Goal: Task Accomplishment & Management: Manage account settings

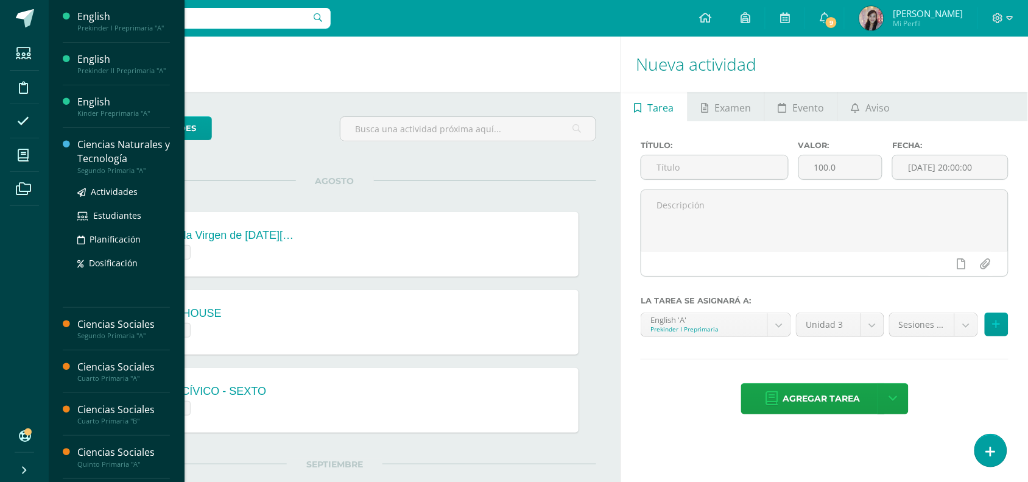
click at [119, 156] on div "Ciencias Naturales y Tecnología" at bounding box center [123, 152] width 93 height 28
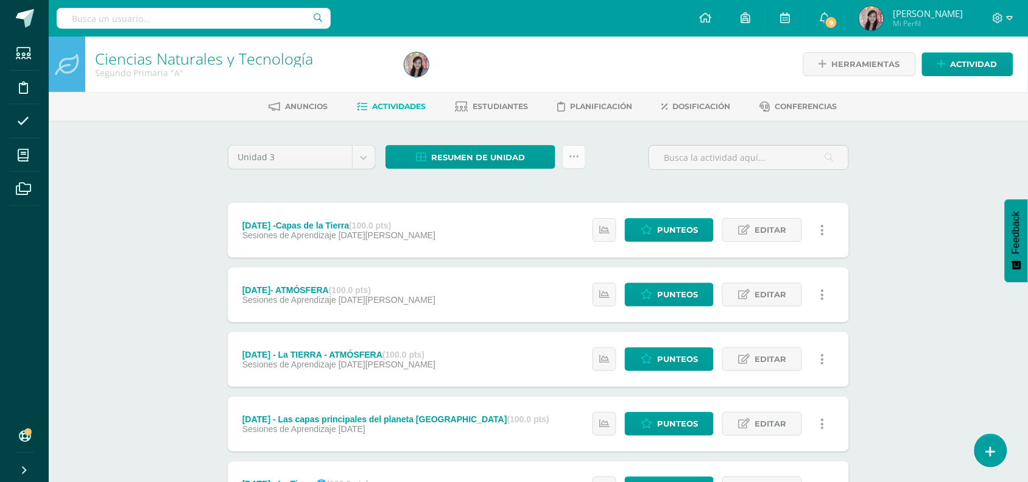
click at [576, 158] on icon at bounding box center [574, 157] width 10 height 10
click at [561, 194] on link "Subir actividades en masa" at bounding box center [544, 194] width 134 height 29
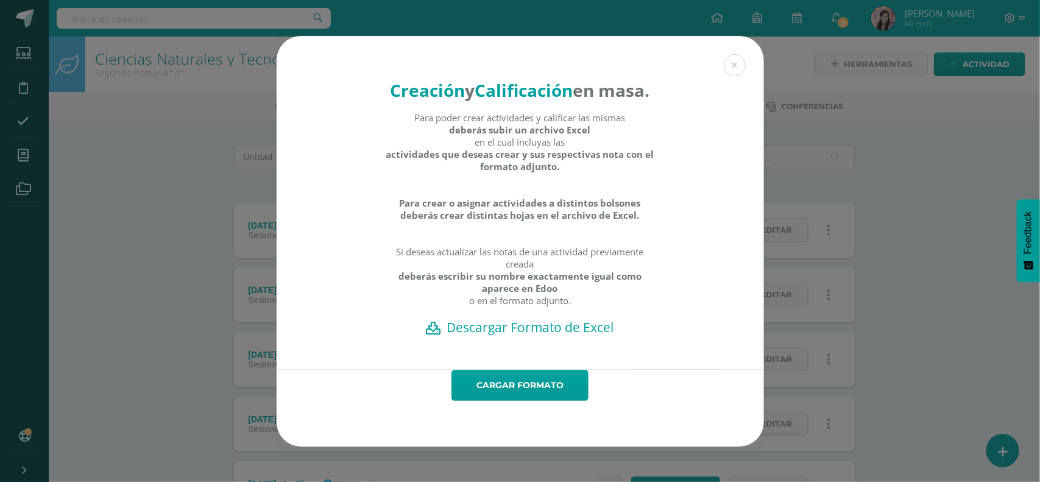
click at [507, 336] on h2 "Descargar Formato de Excel" at bounding box center [520, 327] width 445 height 17
click at [510, 336] on h2 "Descargar Formato de Excel" at bounding box center [520, 327] width 445 height 17
click at [503, 400] on link "Cargar formato" at bounding box center [519, 385] width 137 height 31
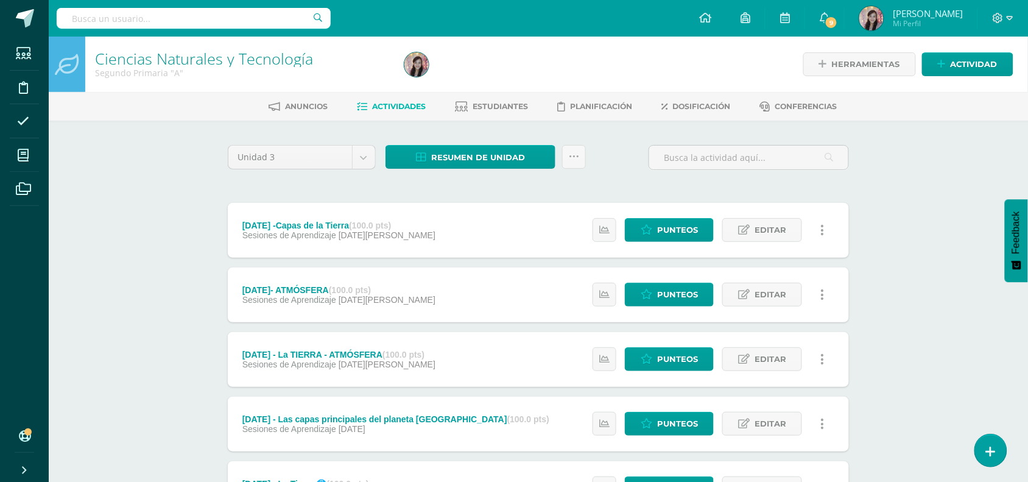
click at [481, 111] on link "Estudiantes" at bounding box center [492, 106] width 73 height 19
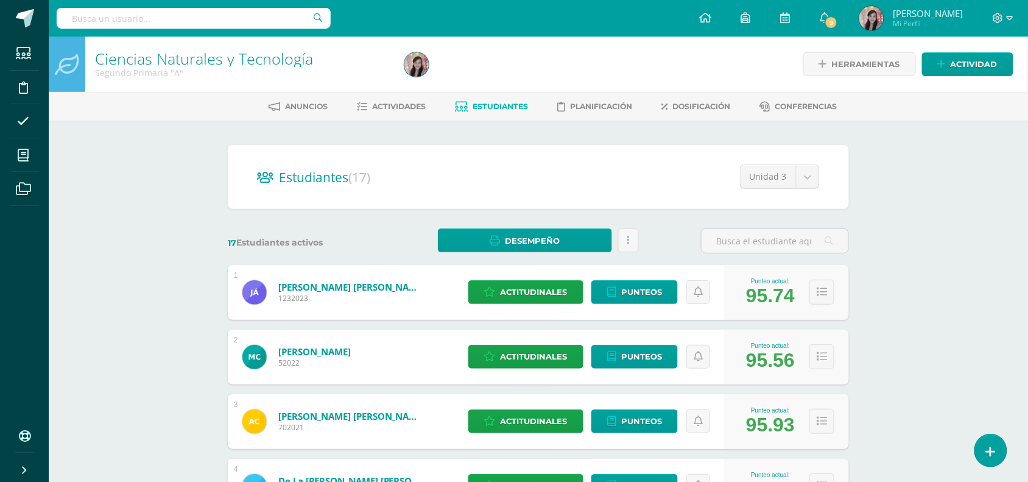
scroll to position [76, 0]
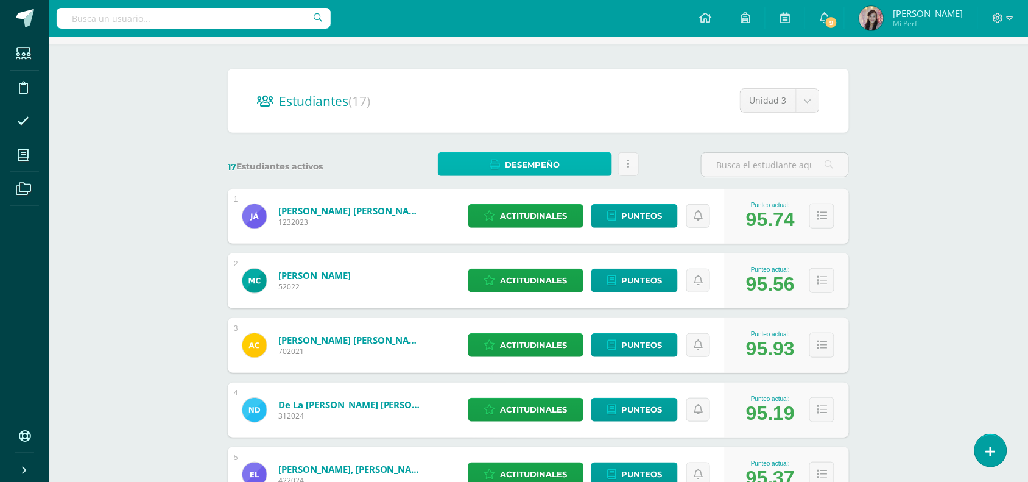
click at [555, 160] on span "Desempeño" at bounding box center [532, 165] width 55 height 23
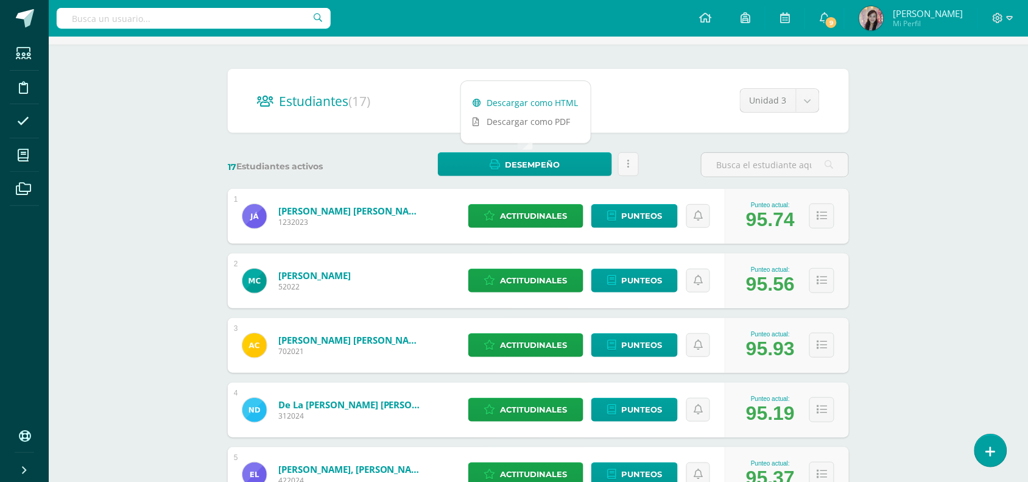
click at [558, 99] on link "Descargar como HTML" at bounding box center [526, 102] width 130 height 19
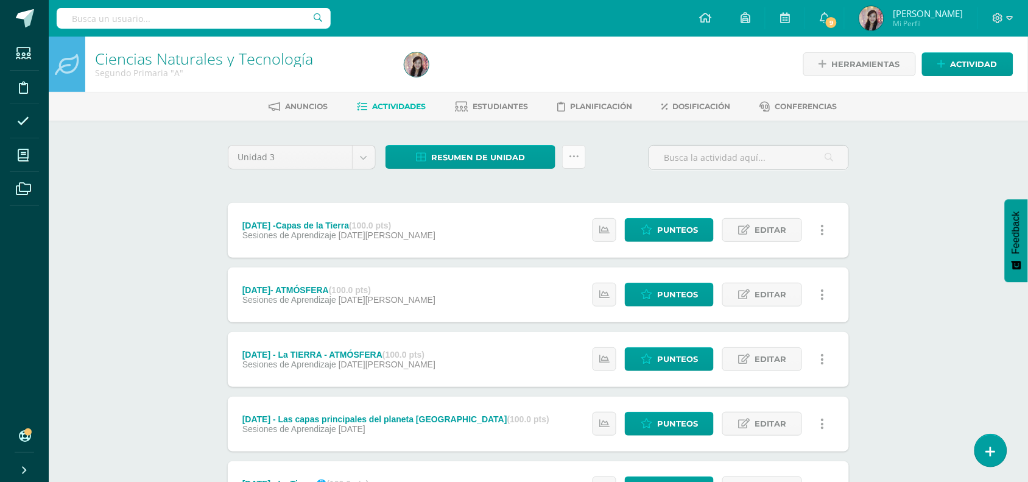
click at [574, 162] on link at bounding box center [574, 157] width 24 height 24
click at [544, 197] on link "Subir actividades en masa" at bounding box center [544, 194] width 134 height 29
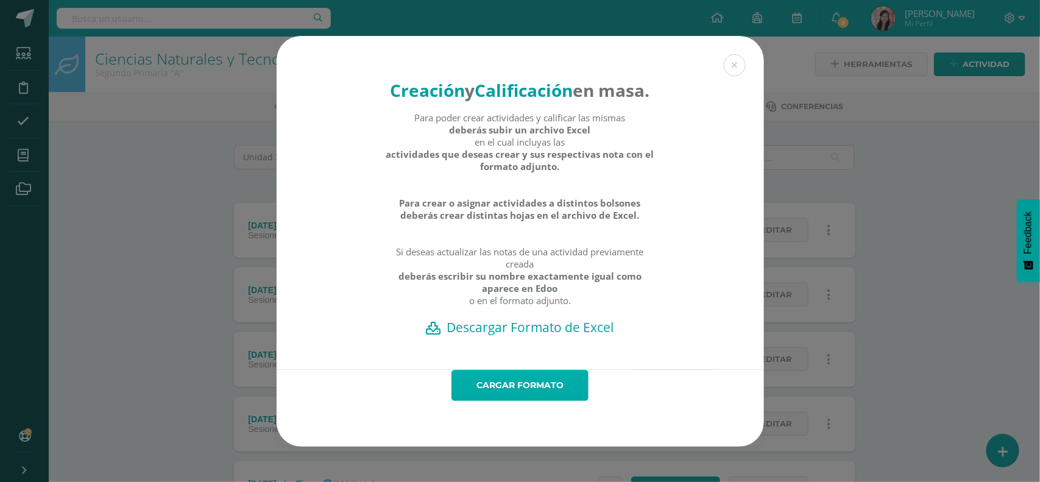
drag, startPoint x: 512, startPoint y: 405, endPoint x: 510, endPoint y: 412, distance: 7.5
click at [511, 401] on link "Cargar formato" at bounding box center [519, 385] width 137 height 31
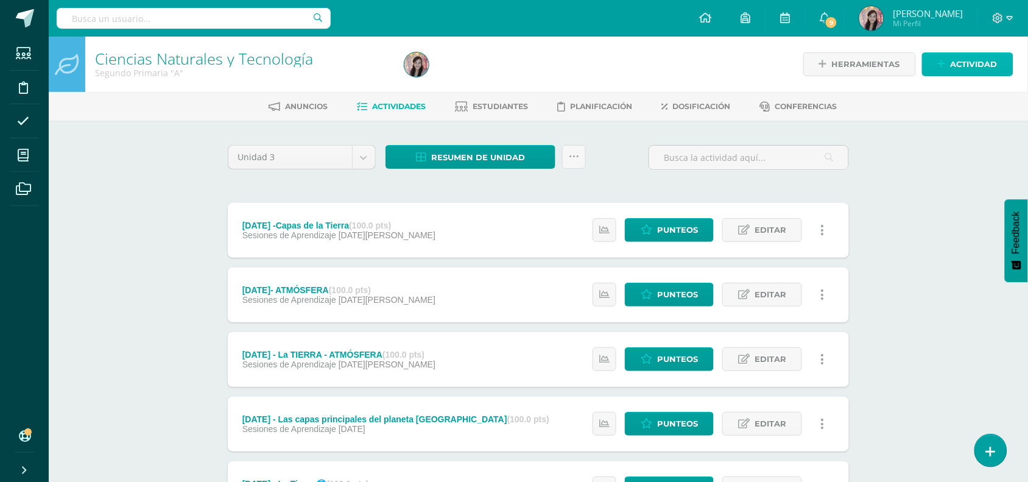
click at [952, 60] on span "Actividad" at bounding box center [974, 64] width 47 height 23
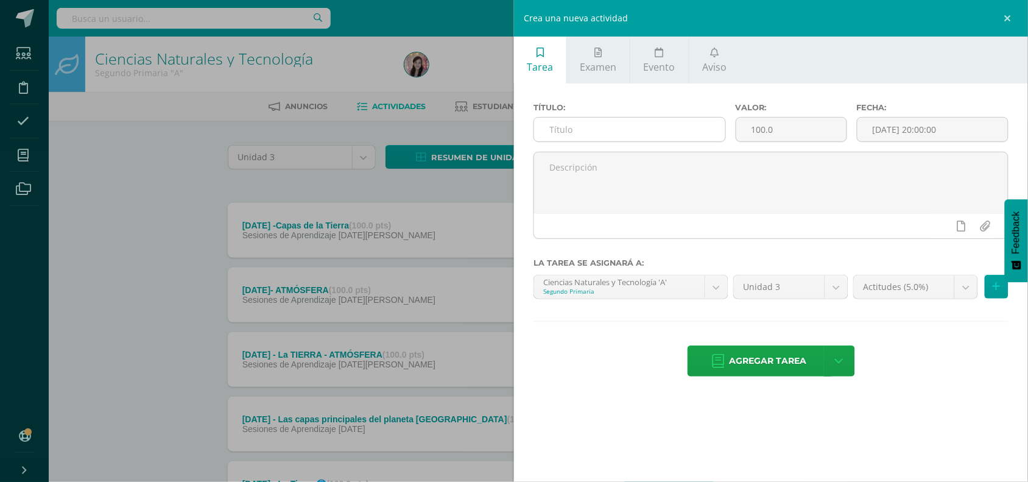
click at [581, 129] on input "text" at bounding box center [629, 130] width 191 height 24
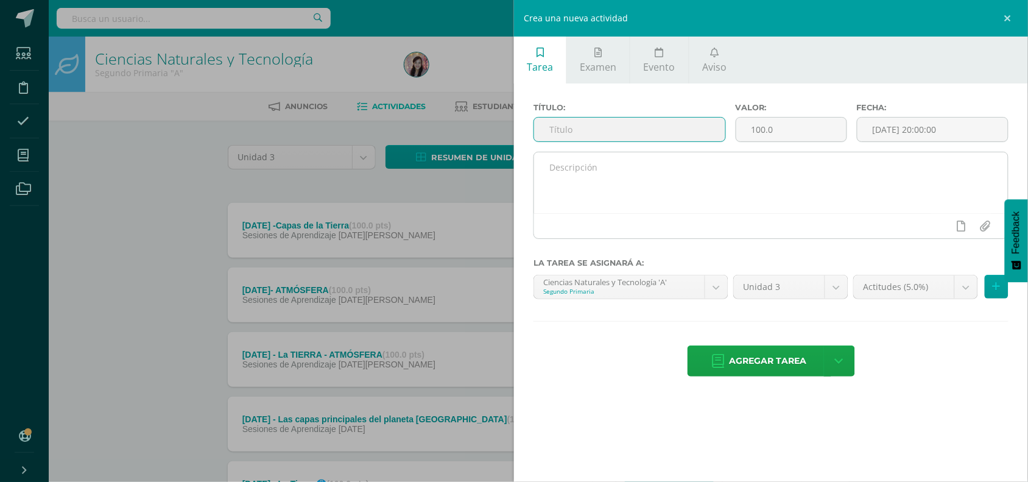
click at [579, 191] on textarea at bounding box center [771, 182] width 474 height 61
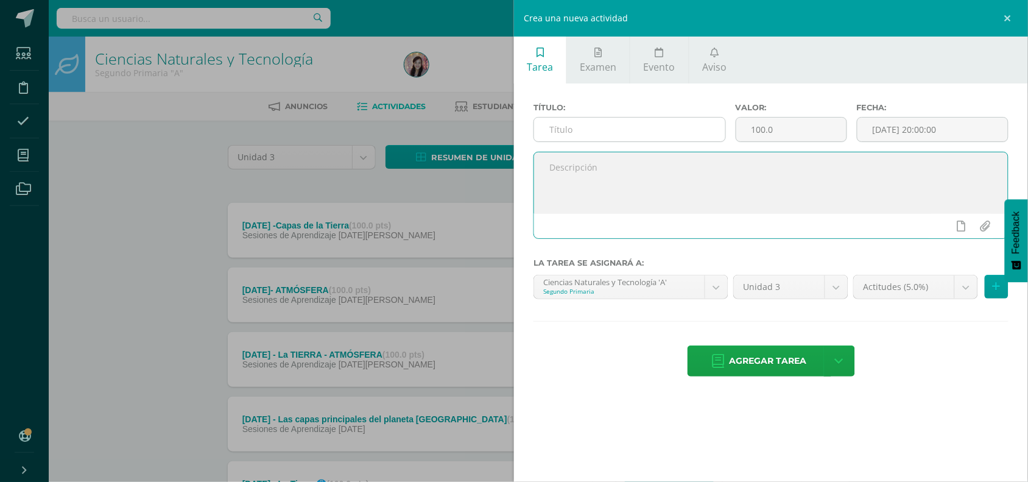
click at [574, 122] on input "text" at bounding box center [629, 130] width 191 height 24
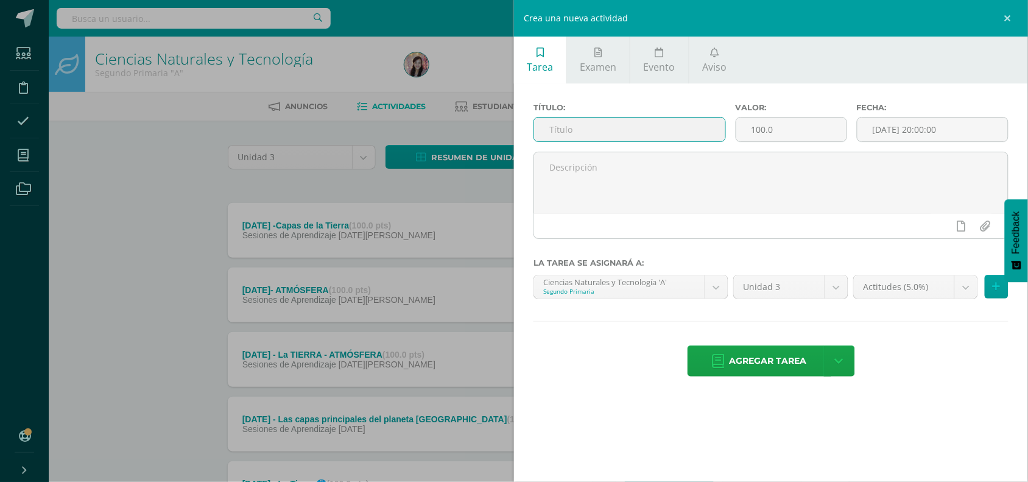
type input "m"
click at [678, 130] on input "MAÑANA EVALUACION DE CIENCIAS - PARTICIPACION IMPRESINDIBLE" at bounding box center [629, 130] width 191 height 24
click at [719, 129] on input "[DATE] EVALUACION DE CIENCIAS - PARTICIPACION IMPRESCINDIBLE" at bounding box center [629, 130] width 191 height 24
click at [713, 130] on input "[DATE] EVALUACION DE CIENCIAS - PARTICIPACION IMPRESCINDIBLE" at bounding box center [629, 130] width 191 height 24
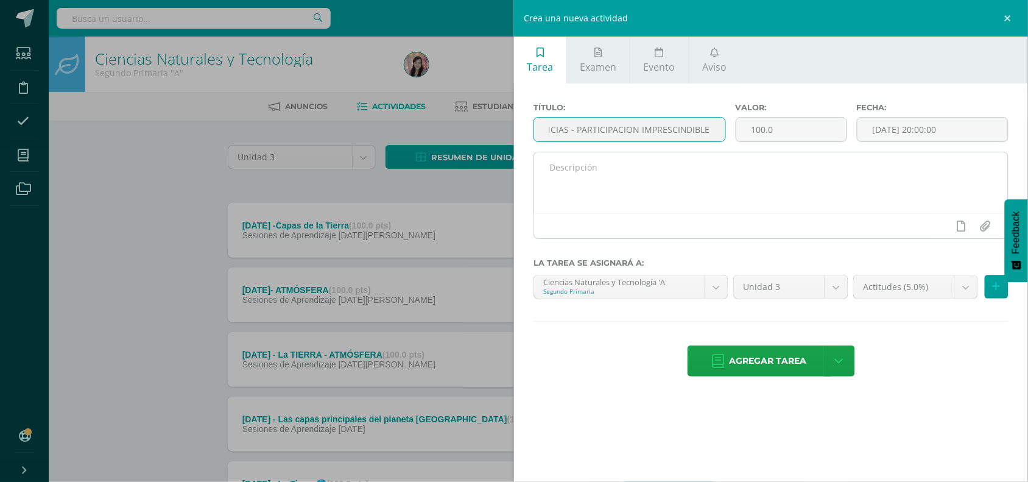
scroll to position [0, 121]
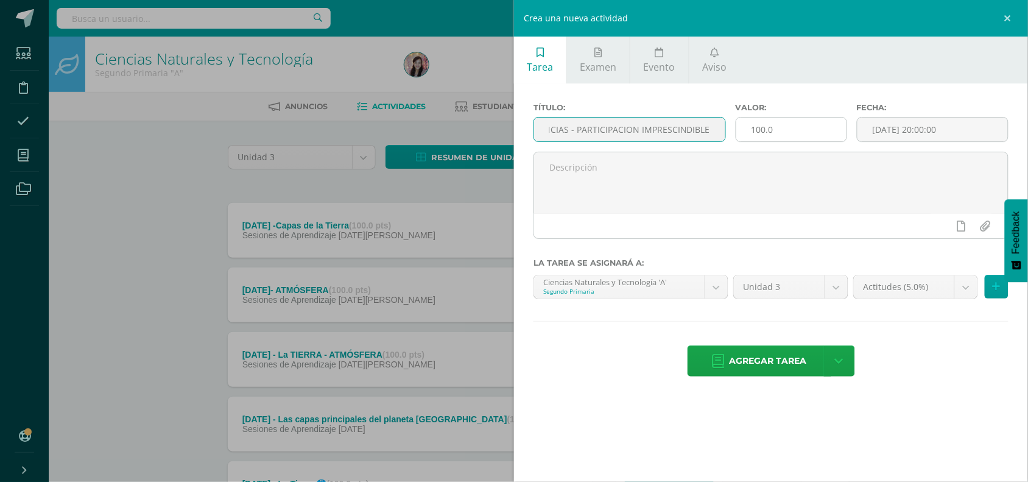
type input "MAÑANA EVALUACION DE CIENCIAS - PARTICIPACION IMPRESCINDIBLE"
click at [801, 133] on input "100.0" at bounding box center [792, 130] width 110 height 24
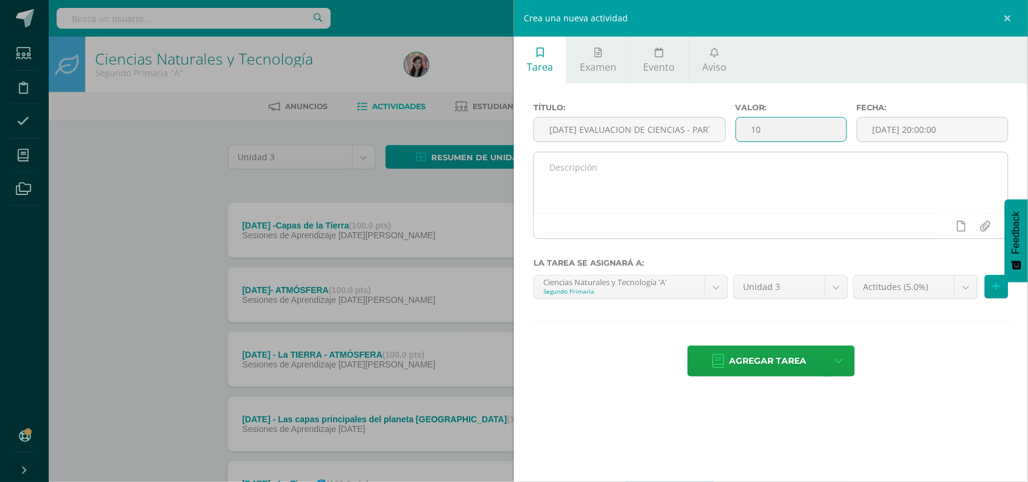
type input "1"
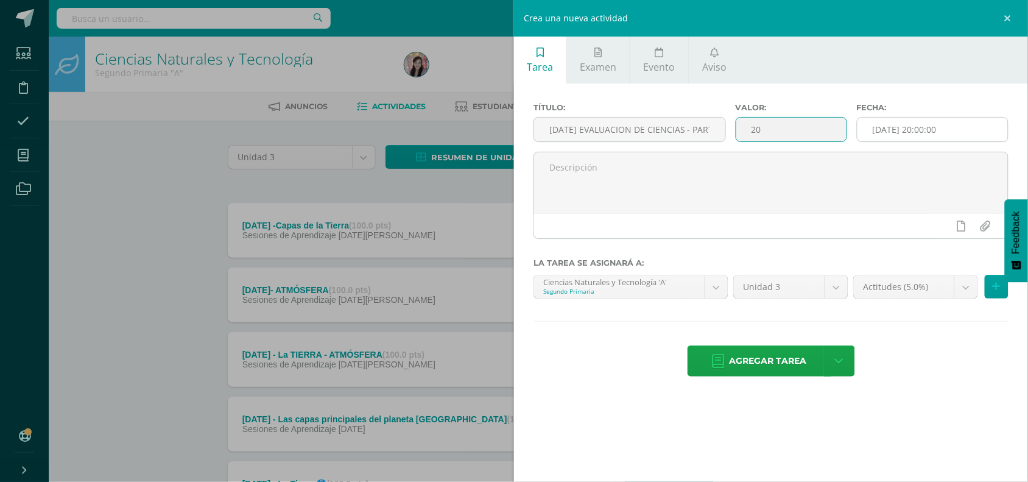
type input "20"
click at [916, 131] on input "[DATE] 20:00:00" at bounding box center [933, 130] width 150 height 24
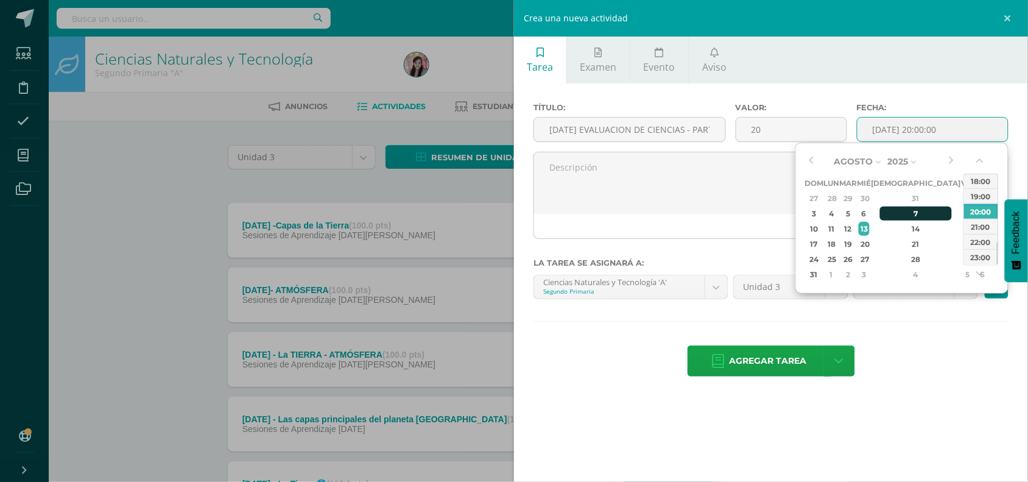
click at [903, 212] on div "7" at bounding box center [916, 214] width 72 height 14
type input "2025-08-07 20:00"
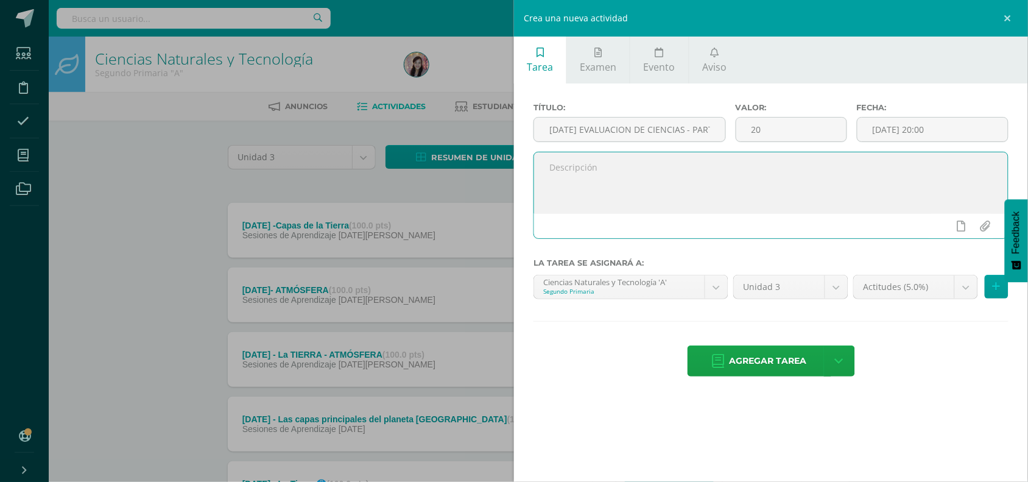
click at [648, 186] on textarea at bounding box center [771, 182] width 474 height 61
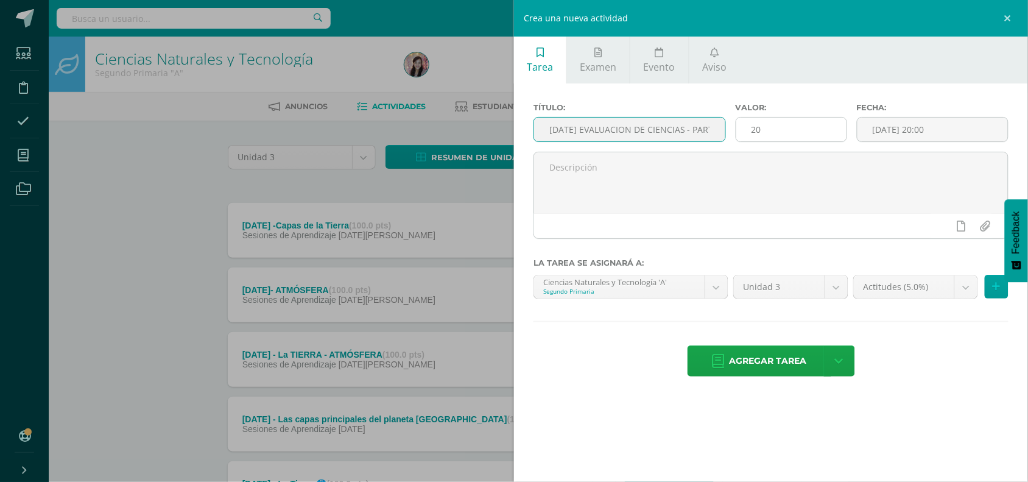
scroll to position [0, 121]
drag, startPoint x: 548, startPoint y: 128, endPoint x: 765, endPoint y: 136, distance: 217.0
click at [765, 136] on div "Título: MAÑANA EVALUACION DE CIENCIAS - PARTICIPACION IMPRESCINDIBLE Valor: 20 …" at bounding box center [771, 127] width 485 height 49
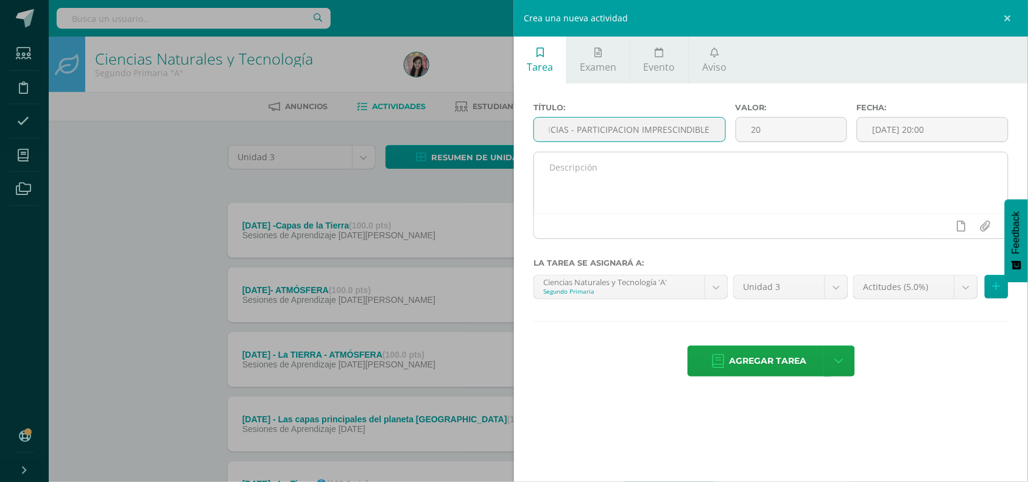
click at [649, 186] on textarea at bounding box center [771, 182] width 474 height 61
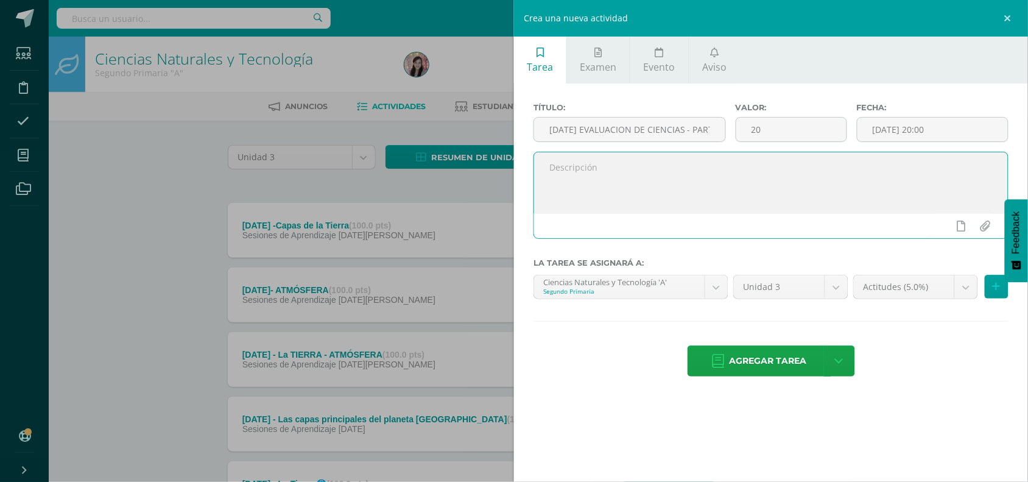
paste textarea "[DATE] EVALUACION DE CIENCIAS - PARTICIPACION IMPRESCINDIBLE"
type textarea "[DATE] EVALUACION DE CIENCIAS - PARTICIPACION IMPRESCINDIBLE"
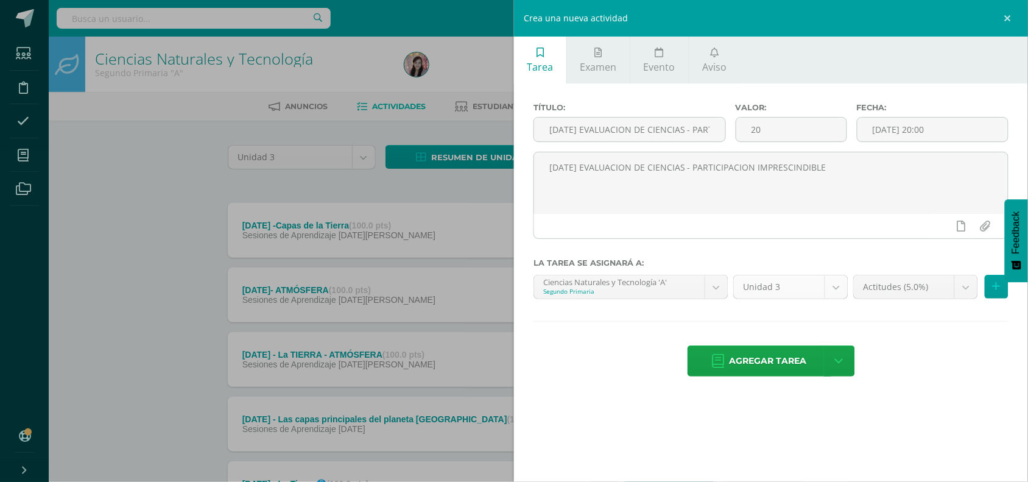
drag, startPoint x: 610, startPoint y: 387, endPoint x: 793, endPoint y: 294, distance: 205.2
click at [612, 384] on div "Título: MAÑANA EVALUACION DE CIENCIAS - PARTICIPACION IMPRESCINDIBLE Valor: 20 …" at bounding box center [771, 240] width 514 height 315
click at [1001, 290] on button at bounding box center [997, 287] width 24 height 24
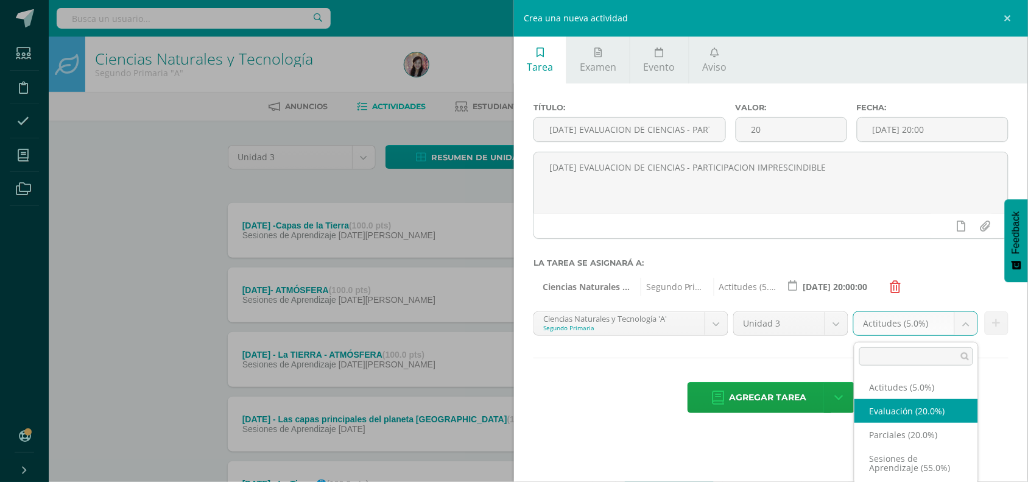
select select "203587"
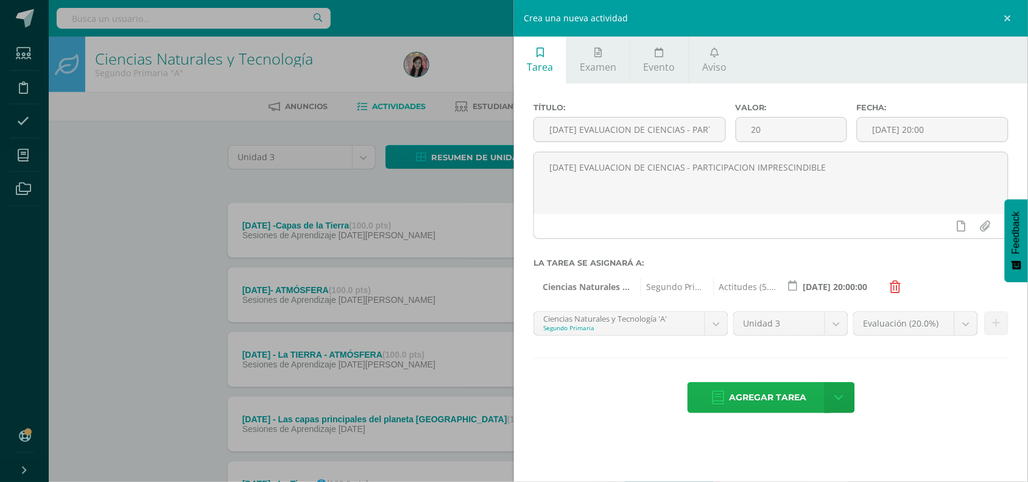
click at [793, 400] on span "Agregar tarea" at bounding box center [768, 398] width 77 height 30
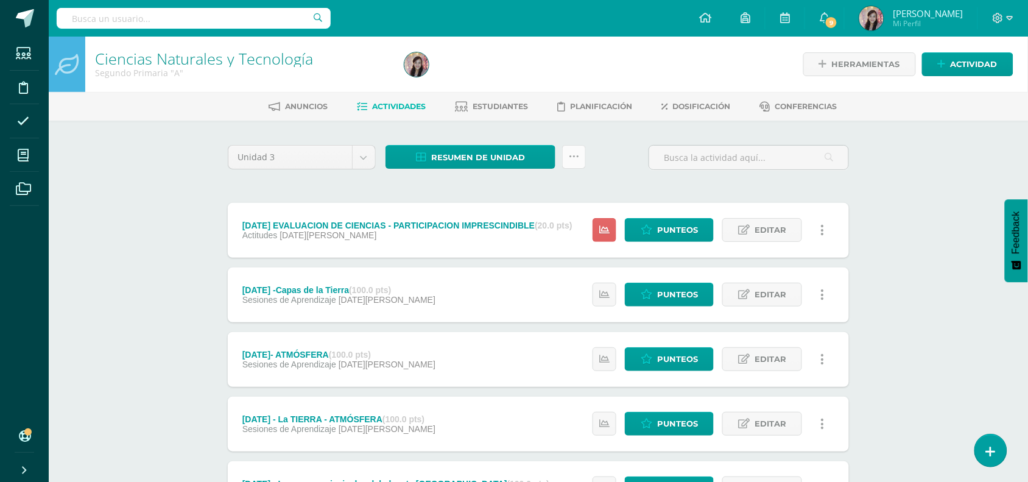
click at [576, 148] on link at bounding box center [574, 157] width 24 height 24
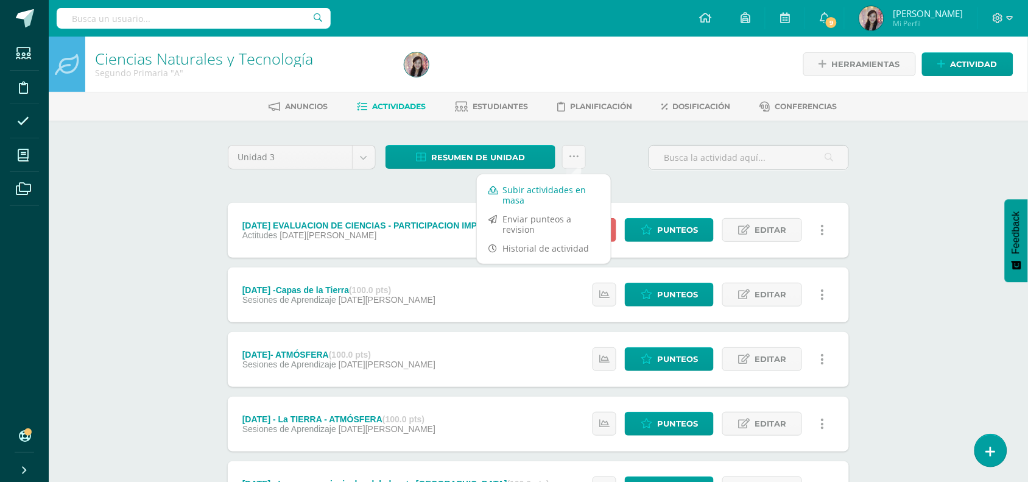
click at [543, 190] on link "Subir actividades en masa" at bounding box center [544, 194] width 134 height 29
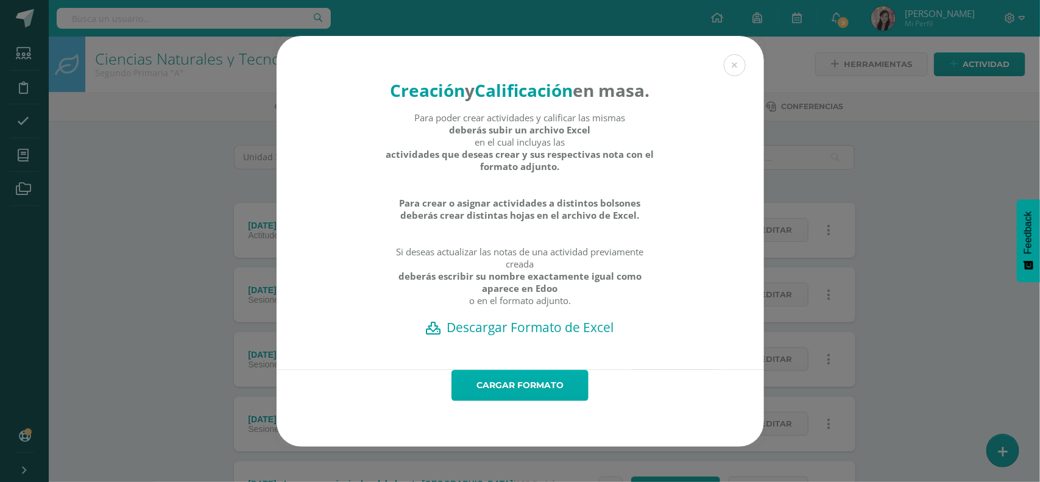
click at [504, 401] on link "Cargar formato" at bounding box center [519, 385] width 137 height 31
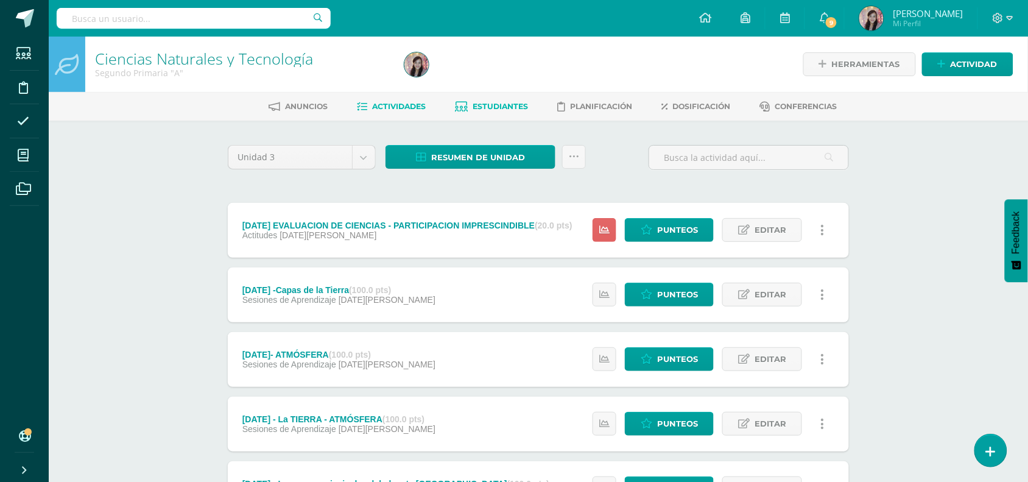
click at [496, 110] on span "Estudiantes" at bounding box center [500, 106] width 55 height 9
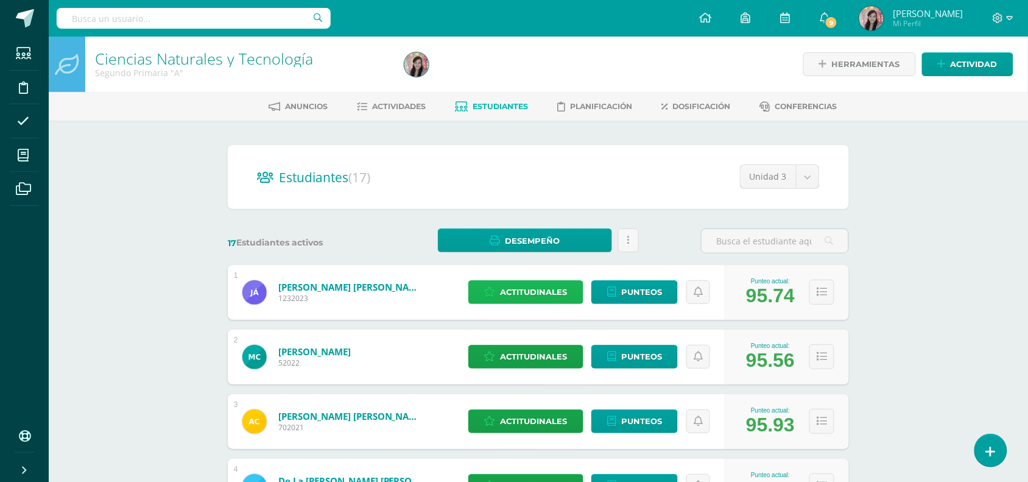
click at [526, 297] on span "Actitudinales" at bounding box center [534, 292] width 67 height 23
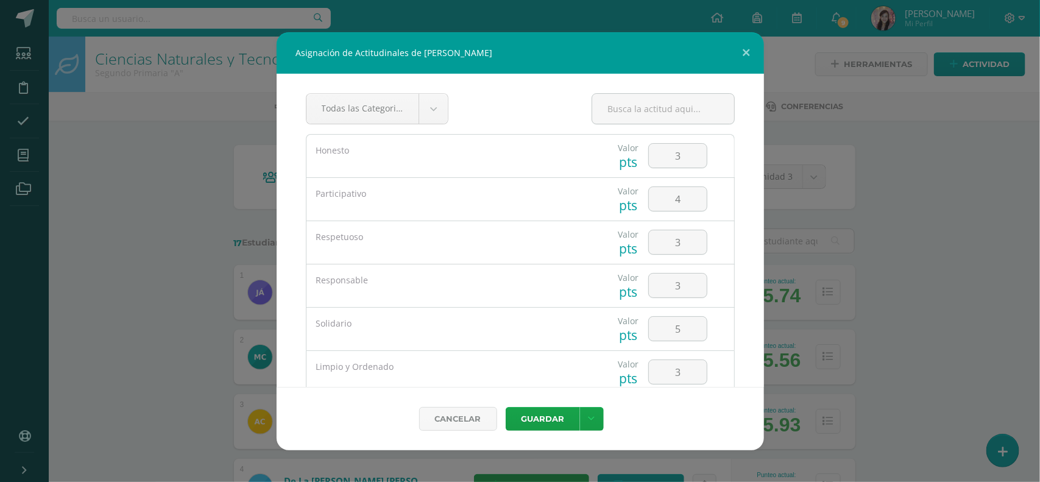
click at [921, 174] on div "Asignación de Actitudinales de [PERSON_NAME] Todas las Categorias Todas las Cat…" at bounding box center [520, 241] width 1030 height 418
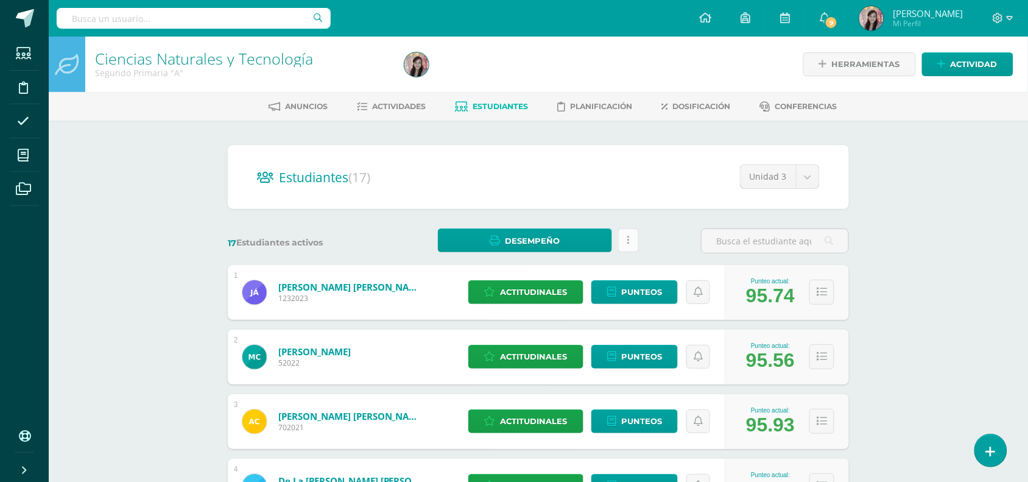
click at [635, 239] on link at bounding box center [628, 240] width 21 height 24
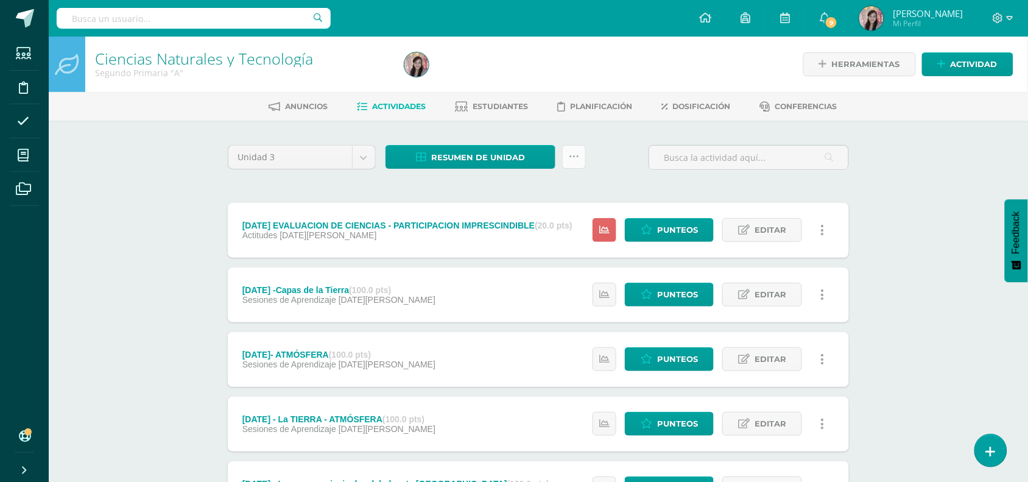
click at [573, 154] on icon at bounding box center [574, 157] width 10 height 10
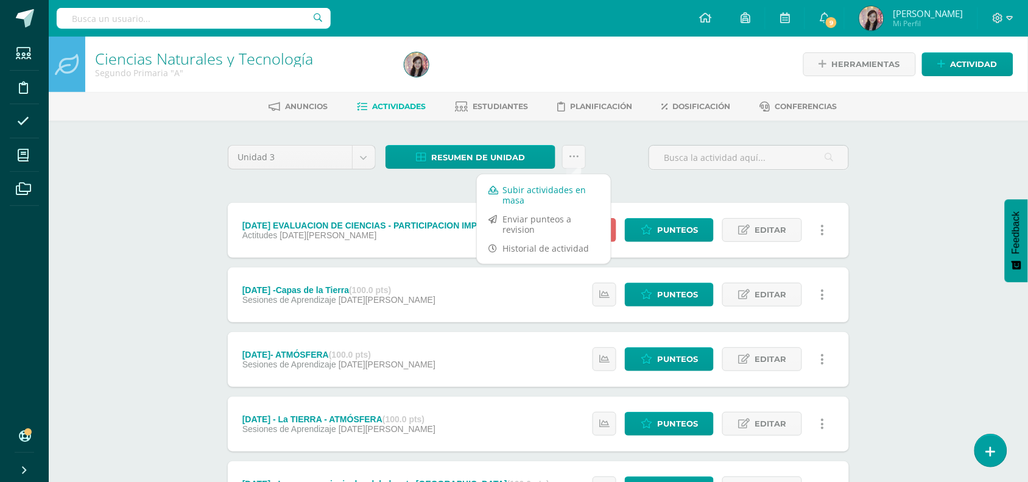
click at [561, 189] on link "Subir actividades en masa" at bounding box center [544, 194] width 134 height 29
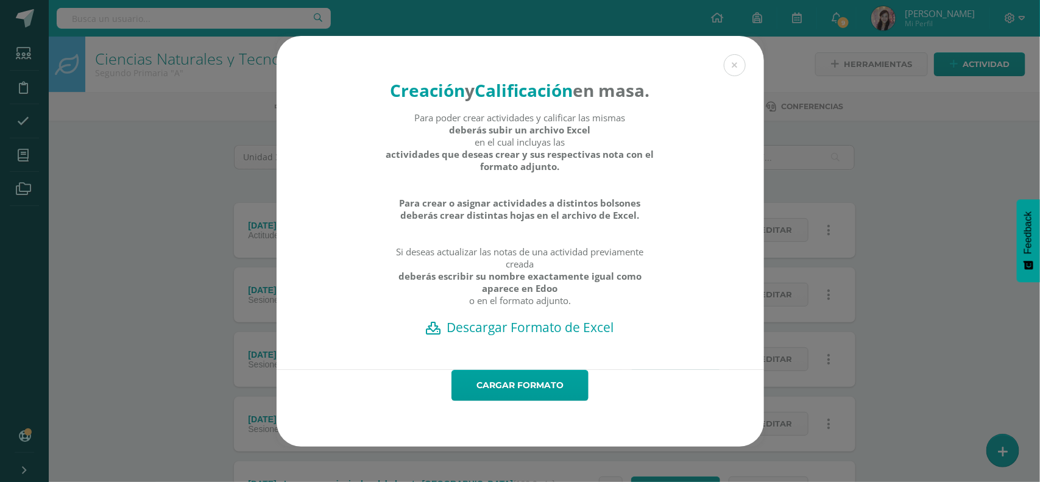
click at [528, 336] on h2 "Descargar Formato de Excel" at bounding box center [520, 327] width 445 height 17
click at [783, 447] on div "Creación y Calificación en masa. Para poder crear actividades y calificar las m…" at bounding box center [520, 241] width 1030 height 411
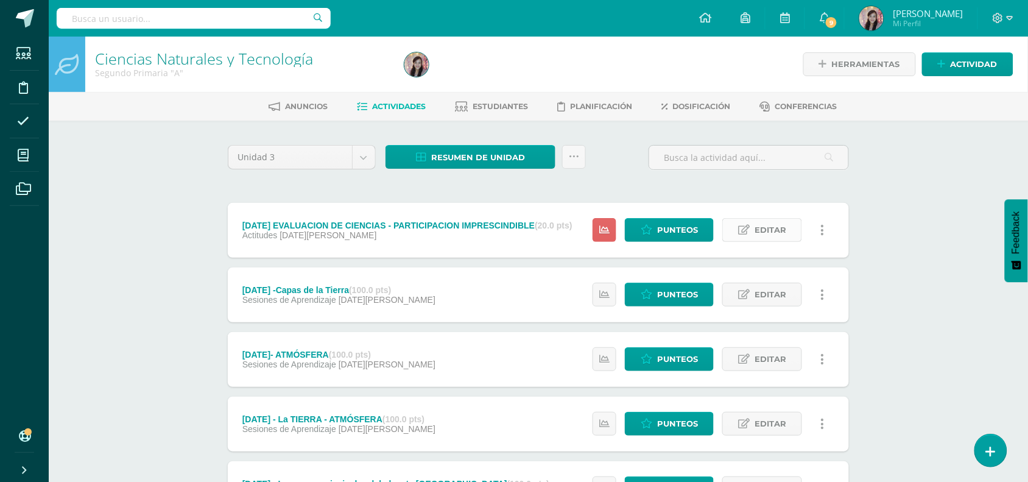
click at [786, 235] on span "Editar" at bounding box center [771, 230] width 32 height 23
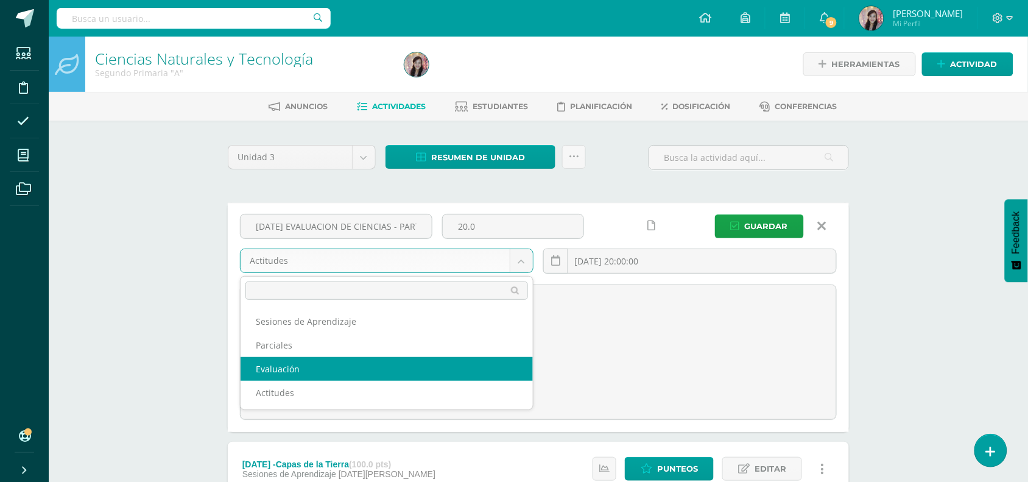
select select "203587"
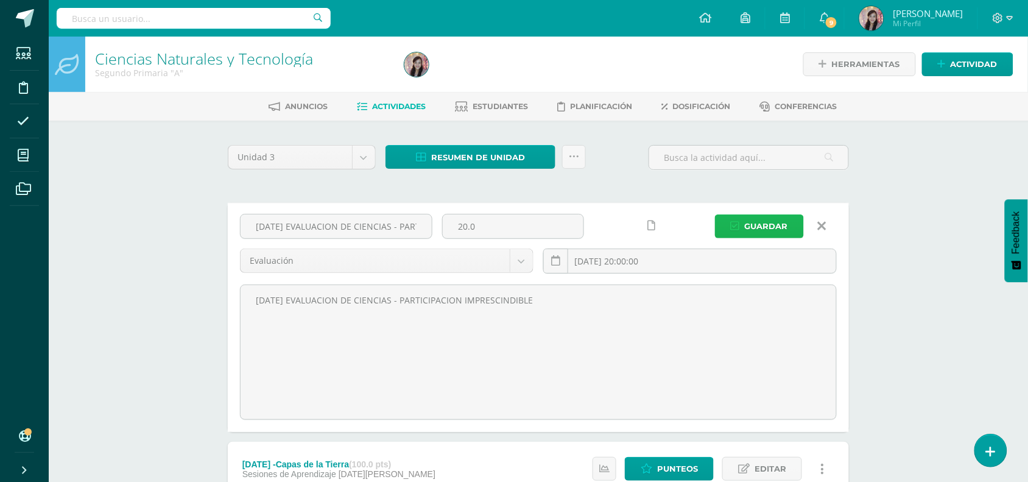
click at [763, 228] on span "Guardar" at bounding box center [766, 226] width 43 height 23
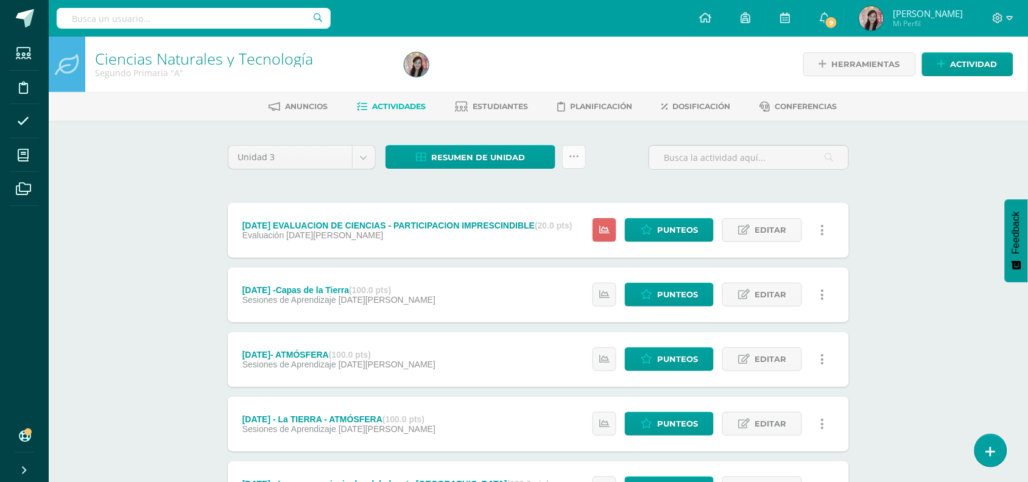
click at [576, 149] on link at bounding box center [574, 157] width 24 height 24
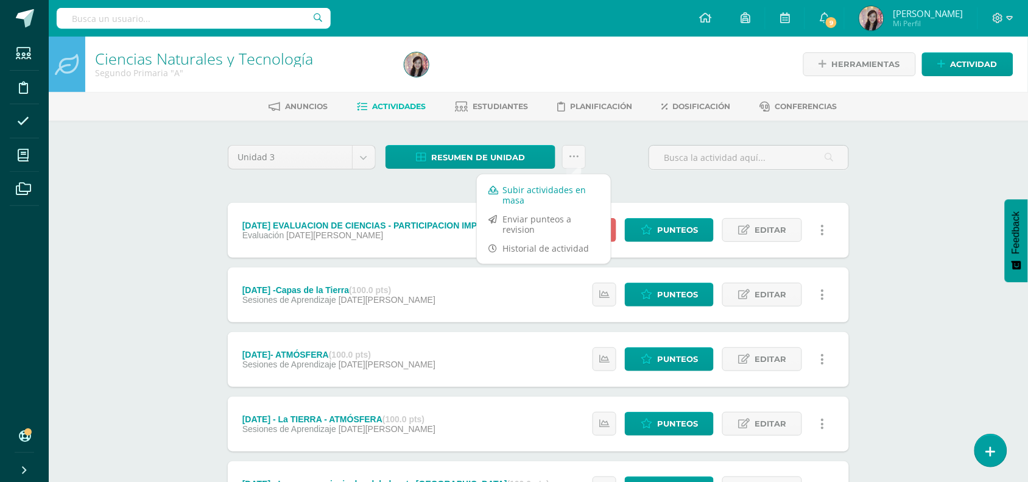
click at [576, 196] on link "Subir actividades en masa" at bounding box center [544, 194] width 134 height 29
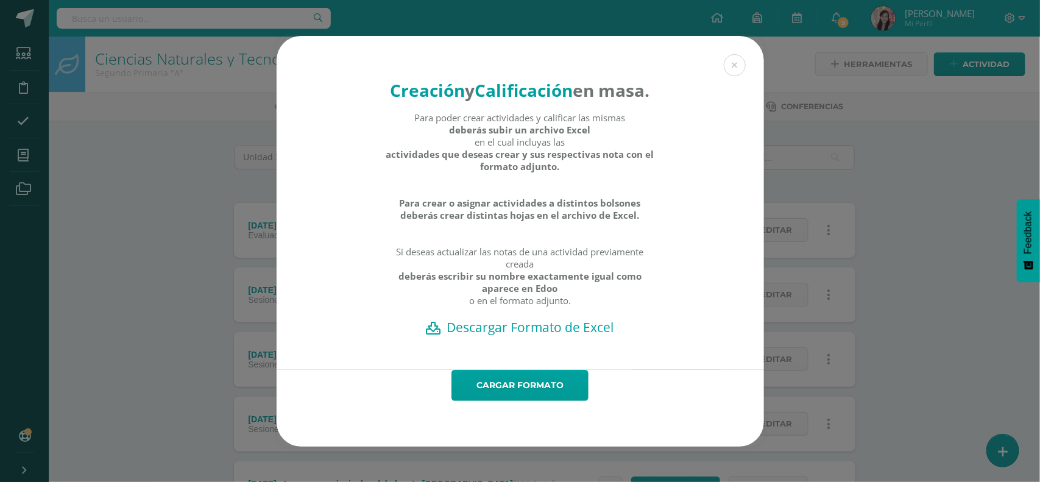
click at [540, 336] on h2 "Descargar Formato de Excel" at bounding box center [520, 327] width 445 height 17
click at [507, 401] on link "Cargar formato" at bounding box center [519, 385] width 137 height 31
click at [559, 401] on link "Cargar formato" at bounding box center [519, 385] width 137 height 31
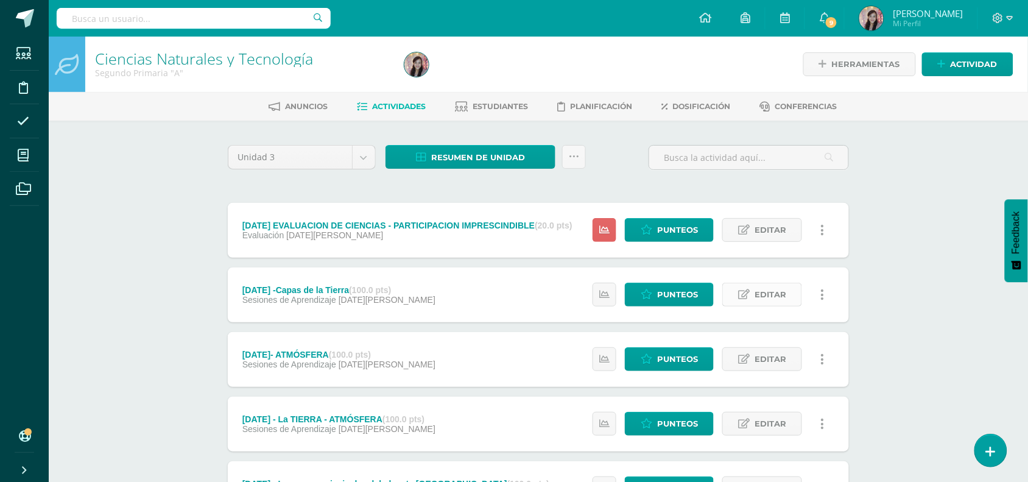
click at [745, 286] on link "Editar" at bounding box center [763, 295] width 80 height 24
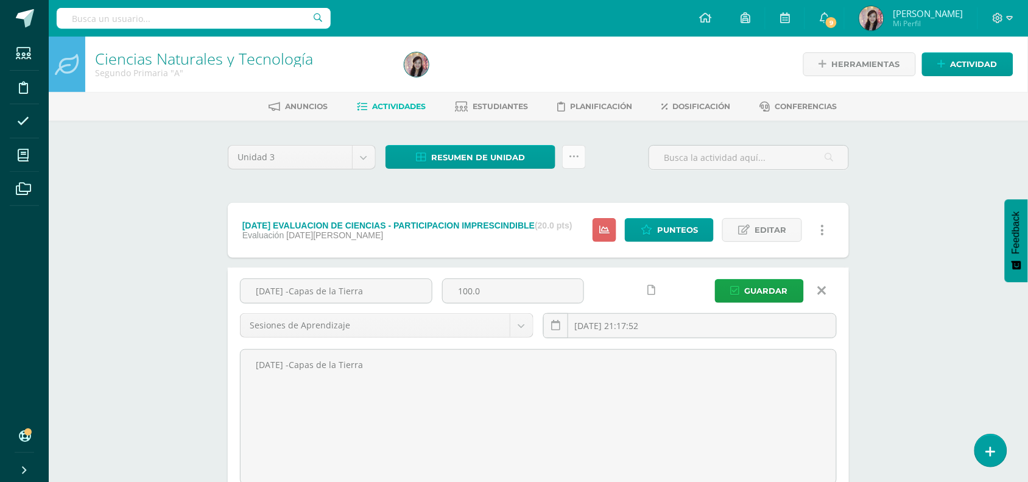
click at [573, 160] on icon at bounding box center [574, 157] width 10 height 10
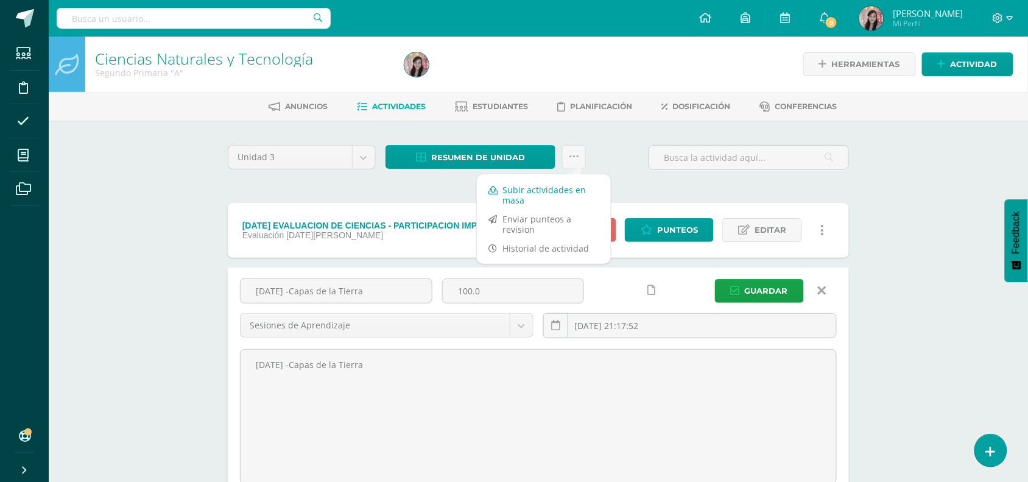
click at [571, 199] on link "Subir actividades en masa" at bounding box center [544, 194] width 134 height 29
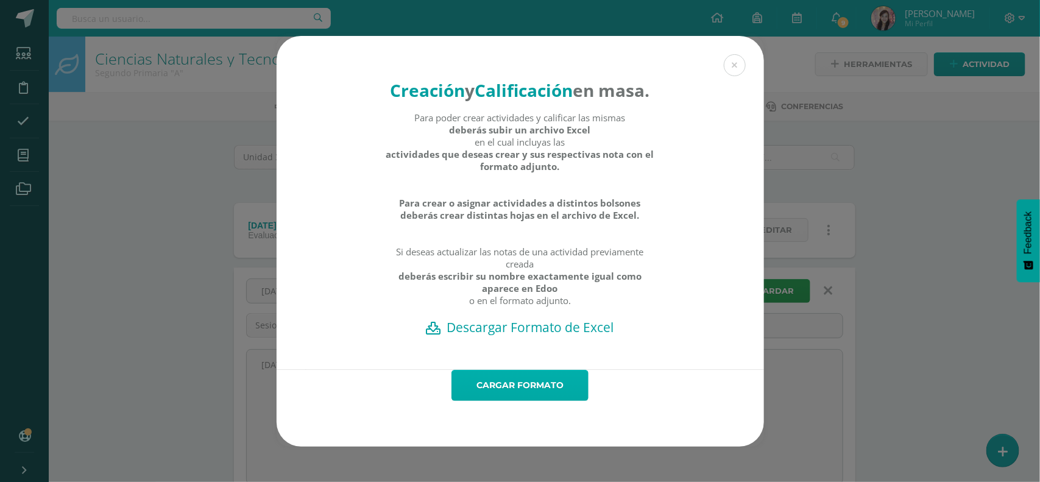
click at [547, 401] on link "Cargar formato" at bounding box center [519, 385] width 137 height 31
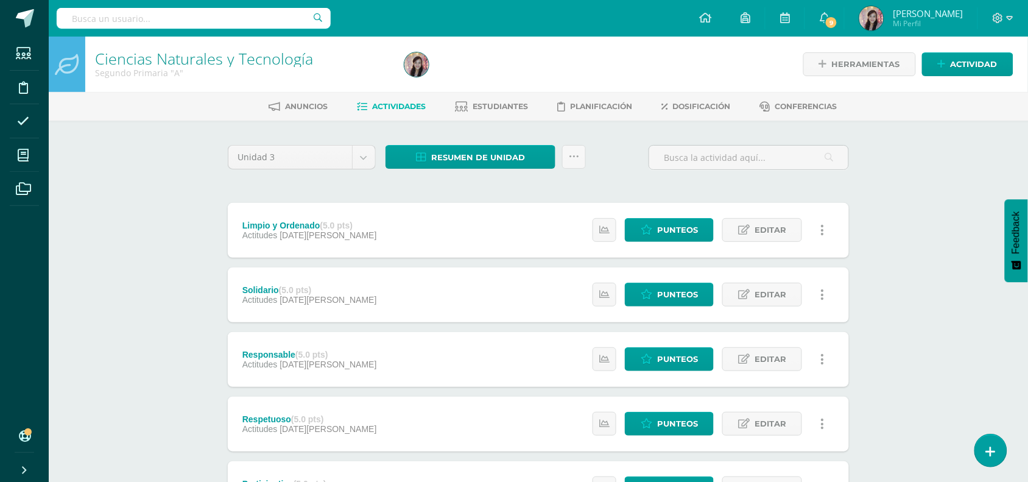
drag, startPoint x: 0, startPoint y: 0, endPoint x: 903, endPoint y: 423, distance: 997.2
drag, startPoint x: 903, startPoint y: 423, endPoint x: 963, endPoint y: 172, distance: 258.6
click at [973, 169] on div "Ciencias Naturales y Tecnología Segundo Primaria "A" Herramientas Detalle de as…" at bounding box center [539, 476] width 980 height 879
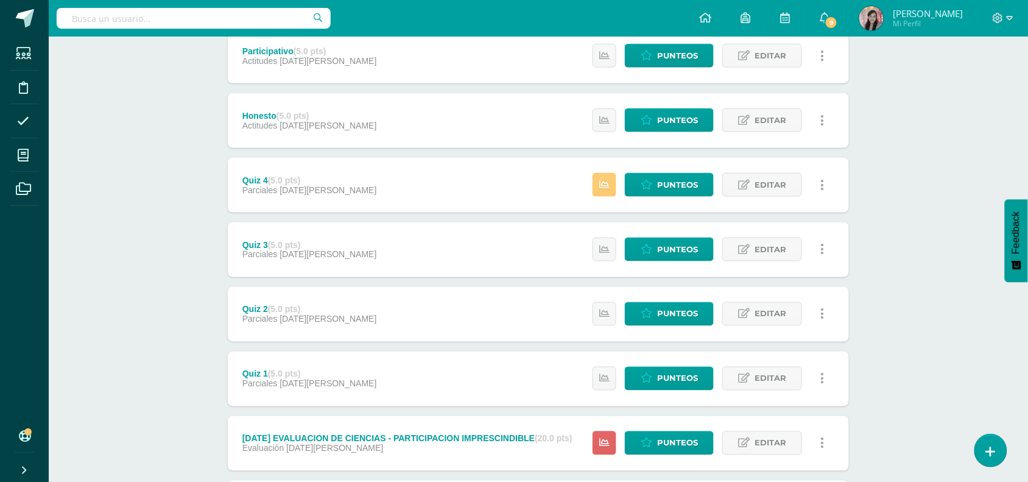
scroll to position [356, 0]
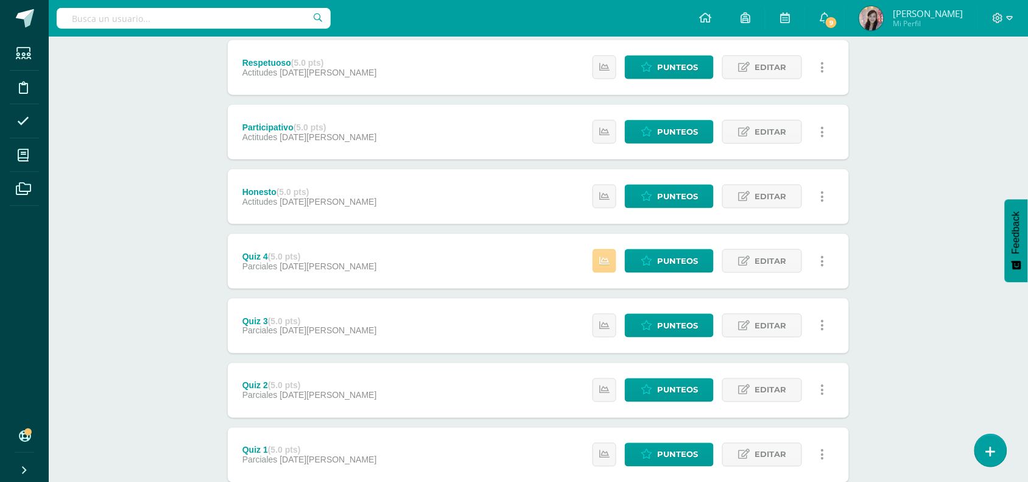
click at [612, 262] on link at bounding box center [605, 261] width 24 height 24
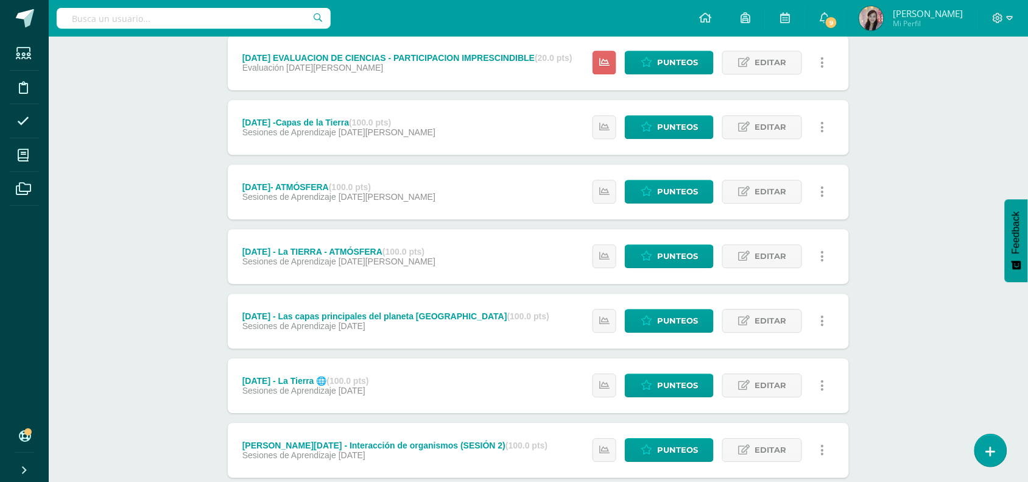
scroll to position [737, 0]
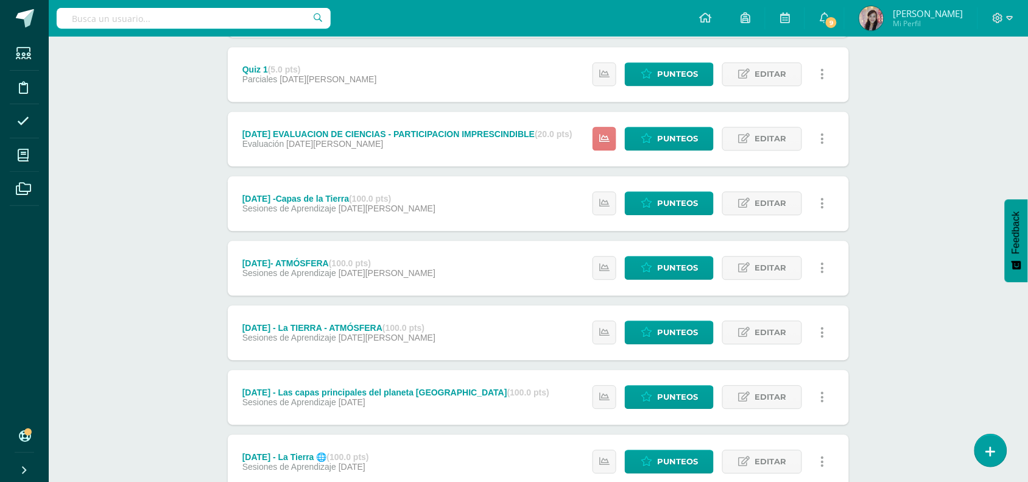
click at [607, 145] on link at bounding box center [605, 139] width 24 height 24
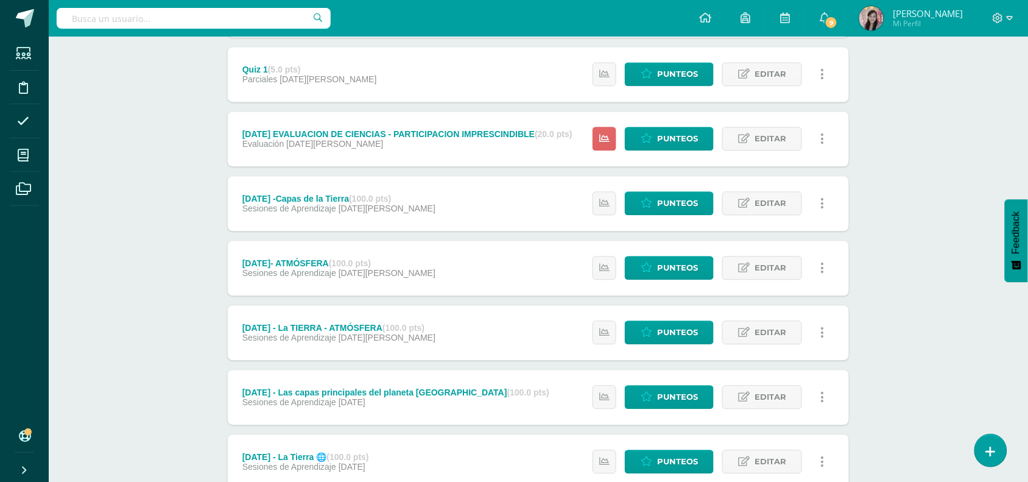
click at [516, 195] on div "Julio 23 -Capas de la Tierra (100.0 pts) Sesiones de Aprendizaje 06 de Agosto E…" at bounding box center [538, 203] width 621 height 55
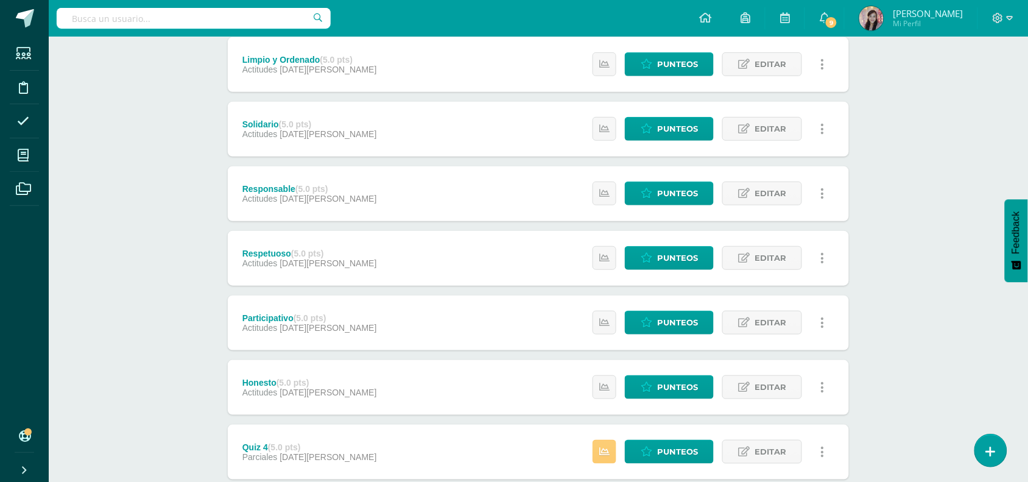
scroll to position [0, 0]
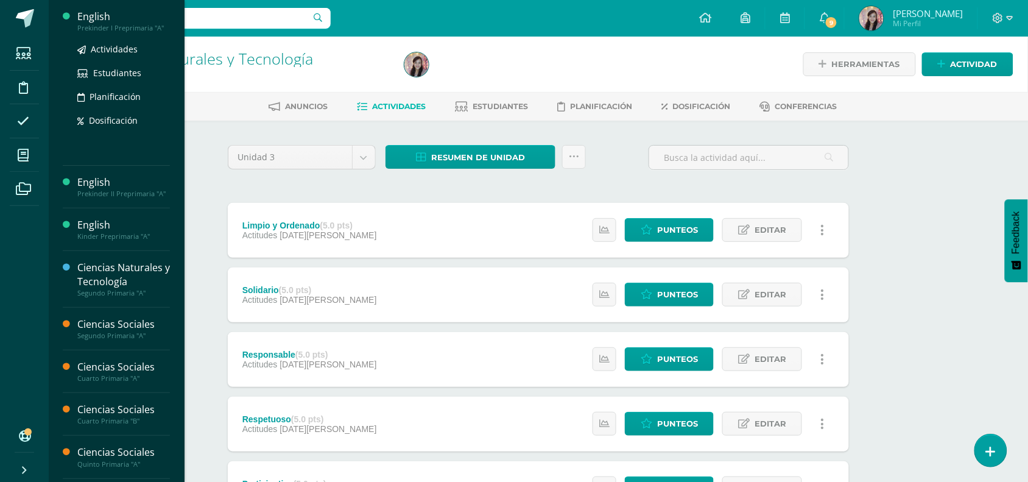
click at [90, 26] on div "Prekinder I Preprimaria "A"" at bounding box center [123, 28] width 93 height 9
click at [114, 19] on div "English" at bounding box center [123, 17] width 93 height 14
click at [129, 19] on div "English" at bounding box center [123, 17] width 93 height 14
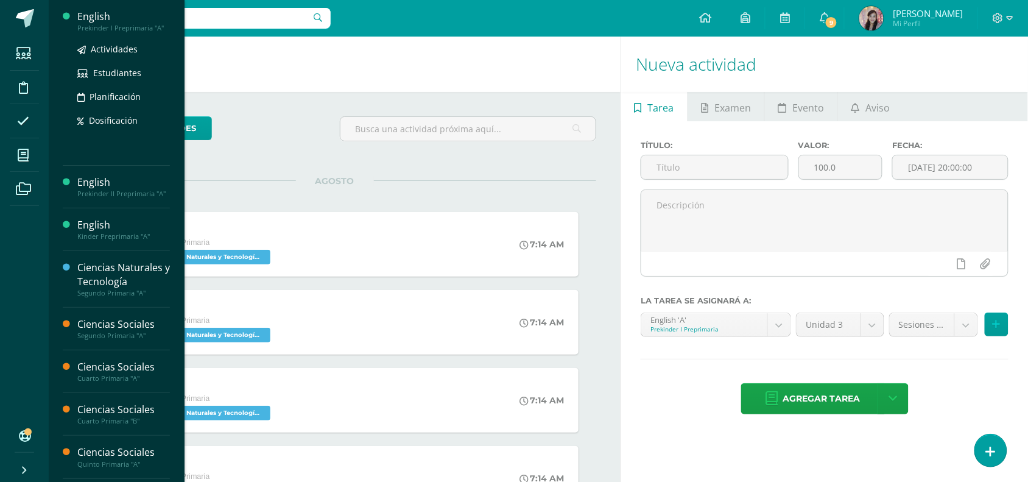
click at [102, 26] on div "Prekinder I Preprimaria "A"" at bounding box center [123, 28] width 93 height 9
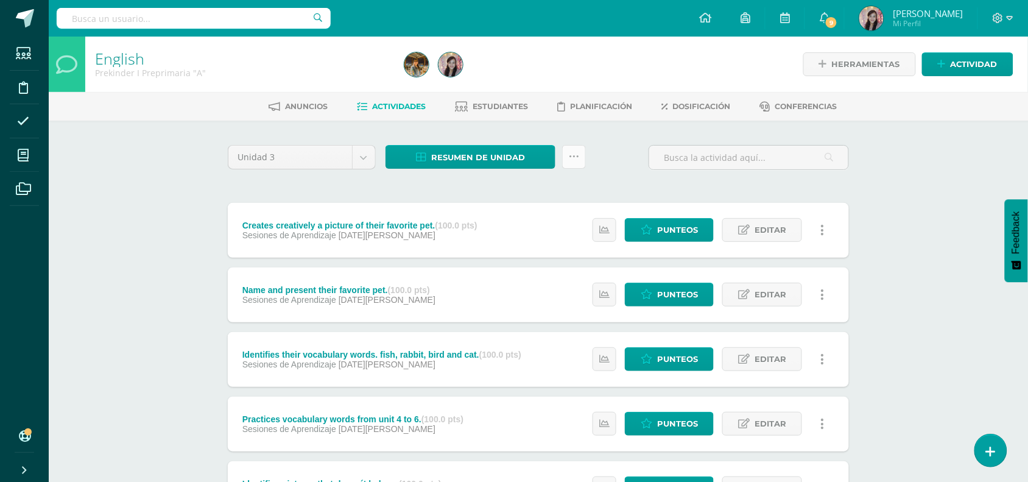
click at [573, 153] on icon at bounding box center [574, 157] width 10 height 10
click at [512, 193] on link "Subir actividades en masa" at bounding box center [544, 194] width 134 height 29
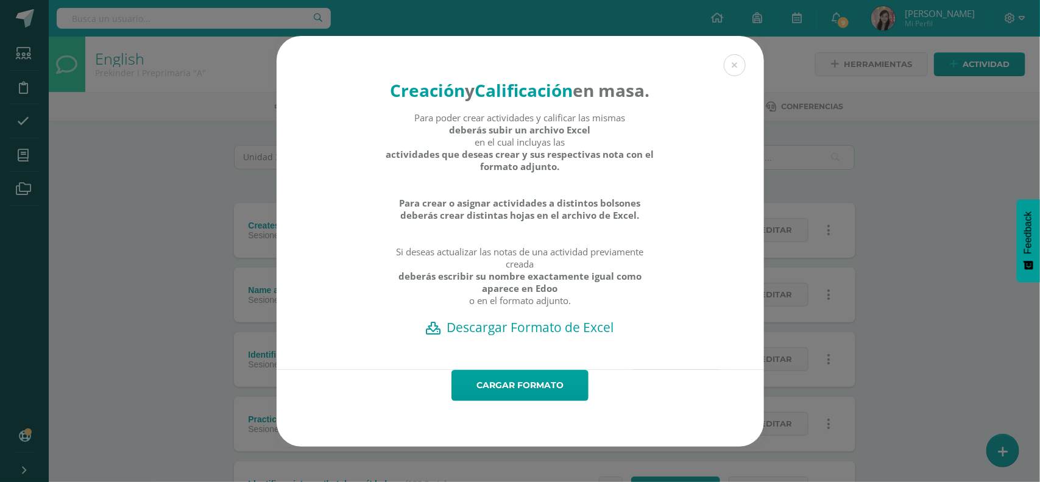
click at [529, 336] on h2 "Descargar Formato de Excel" at bounding box center [520, 327] width 445 height 17
click at [500, 336] on h2 "Descargar Formato de Excel" at bounding box center [520, 327] width 445 height 17
click at [528, 401] on link "Cargar formato" at bounding box center [519, 385] width 137 height 31
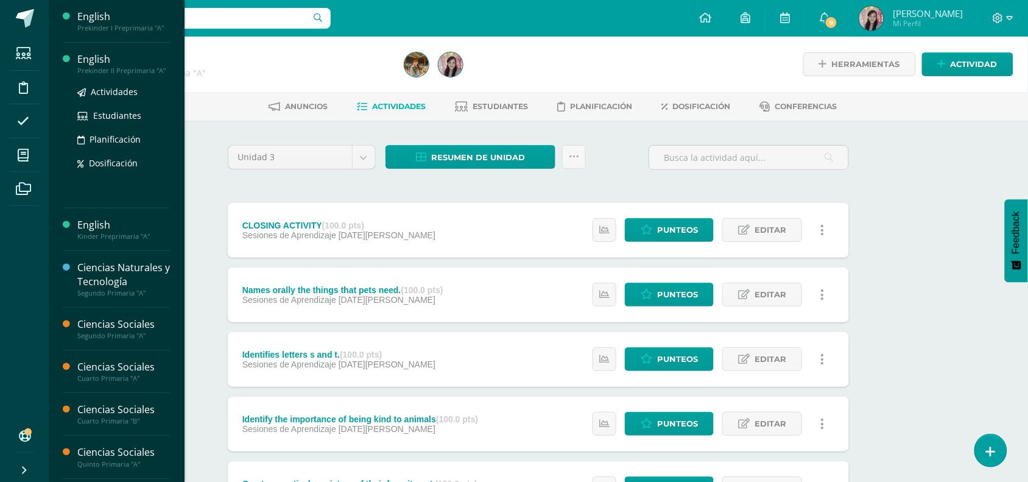
click at [104, 62] on div "English" at bounding box center [123, 59] width 93 height 14
click at [118, 66] on div "Prekinder II Preprimaria "A"" at bounding box center [123, 70] width 93 height 9
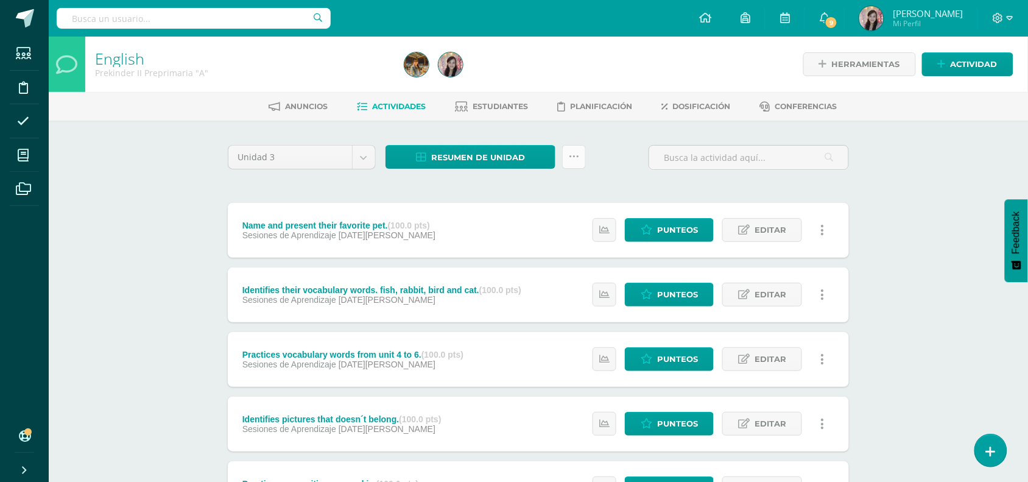
click at [567, 154] on link at bounding box center [574, 157] width 24 height 24
click at [557, 190] on link "Subir actividades en masa" at bounding box center [544, 194] width 134 height 29
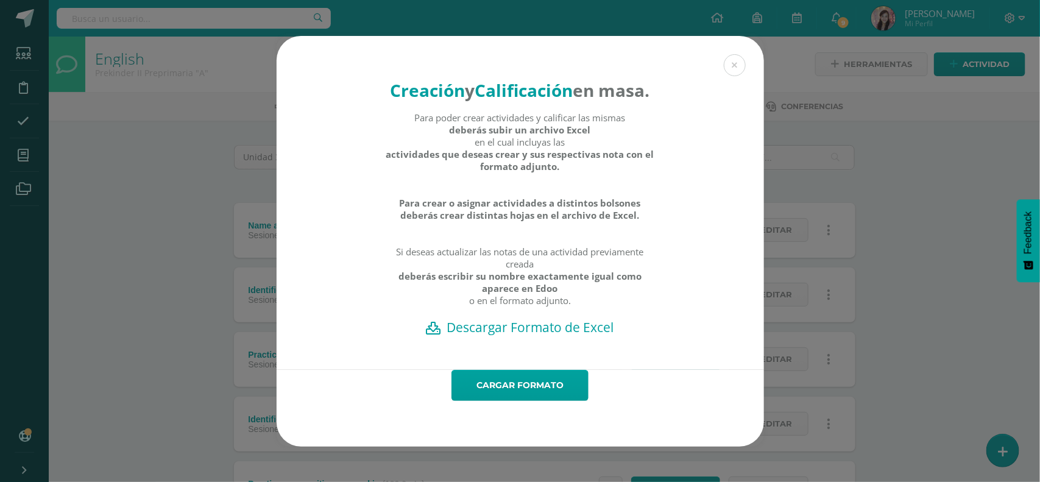
click at [546, 336] on h2 "Descargar Formato de Excel" at bounding box center [520, 327] width 445 height 17
click at [528, 401] on link "Cargar formato" at bounding box center [519, 385] width 137 height 31
